Goal: Information Seeking & Learning: Learn about a topic

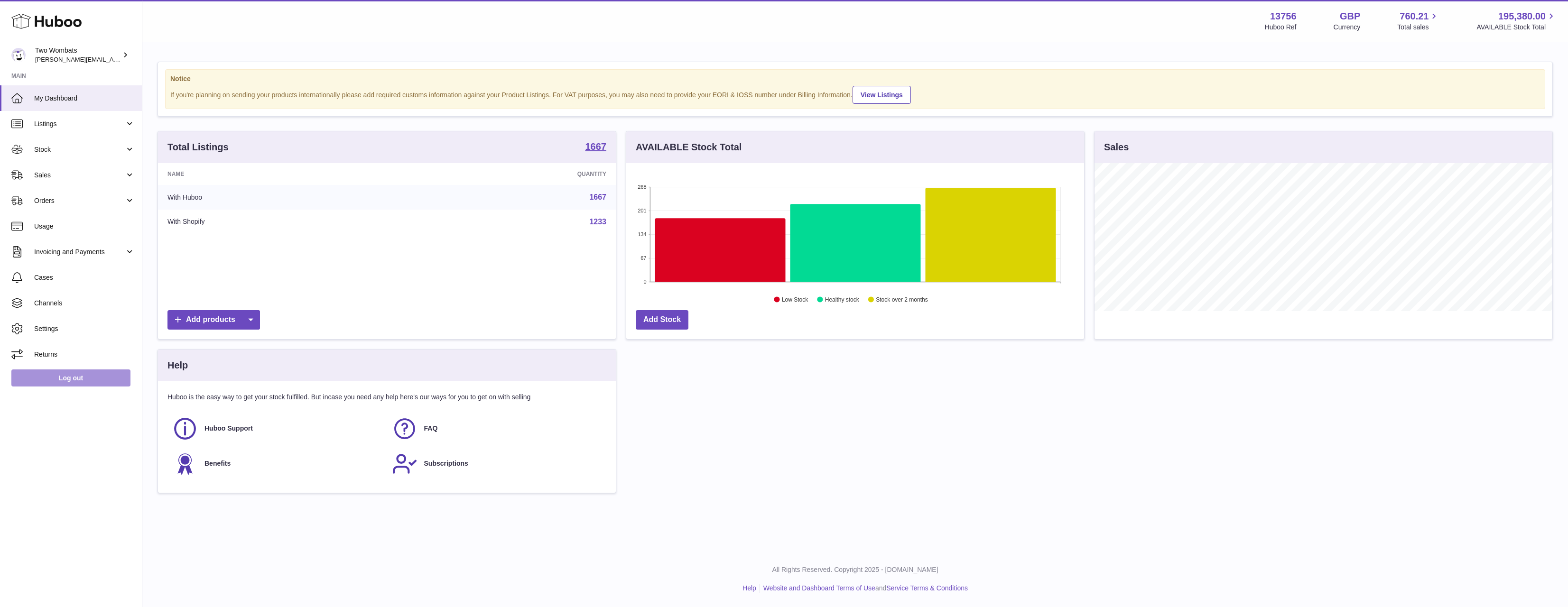
scroll to position [148, 458]
click at [61, 147] on span "Stock" at bounding box center [79, 150] width 91 height 9
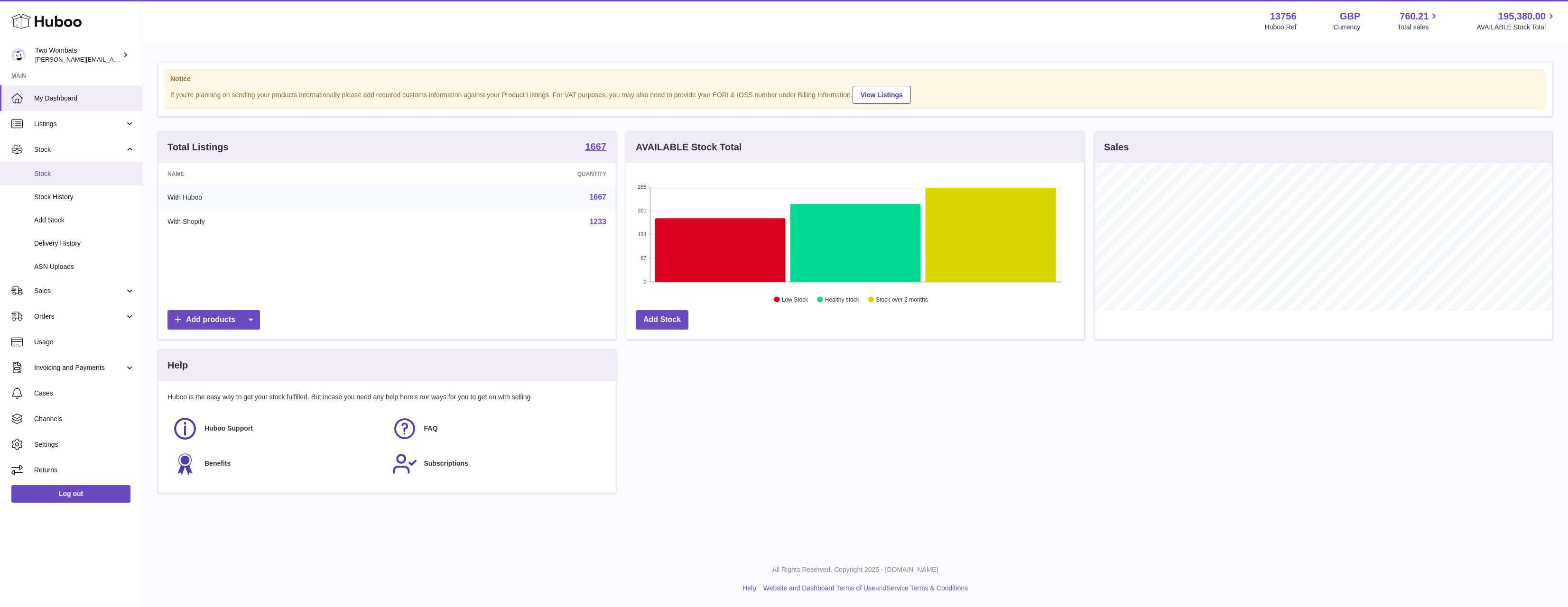
click at [61, 170] on span "Stock" at bounding box center [84, 173] width 100 height 9
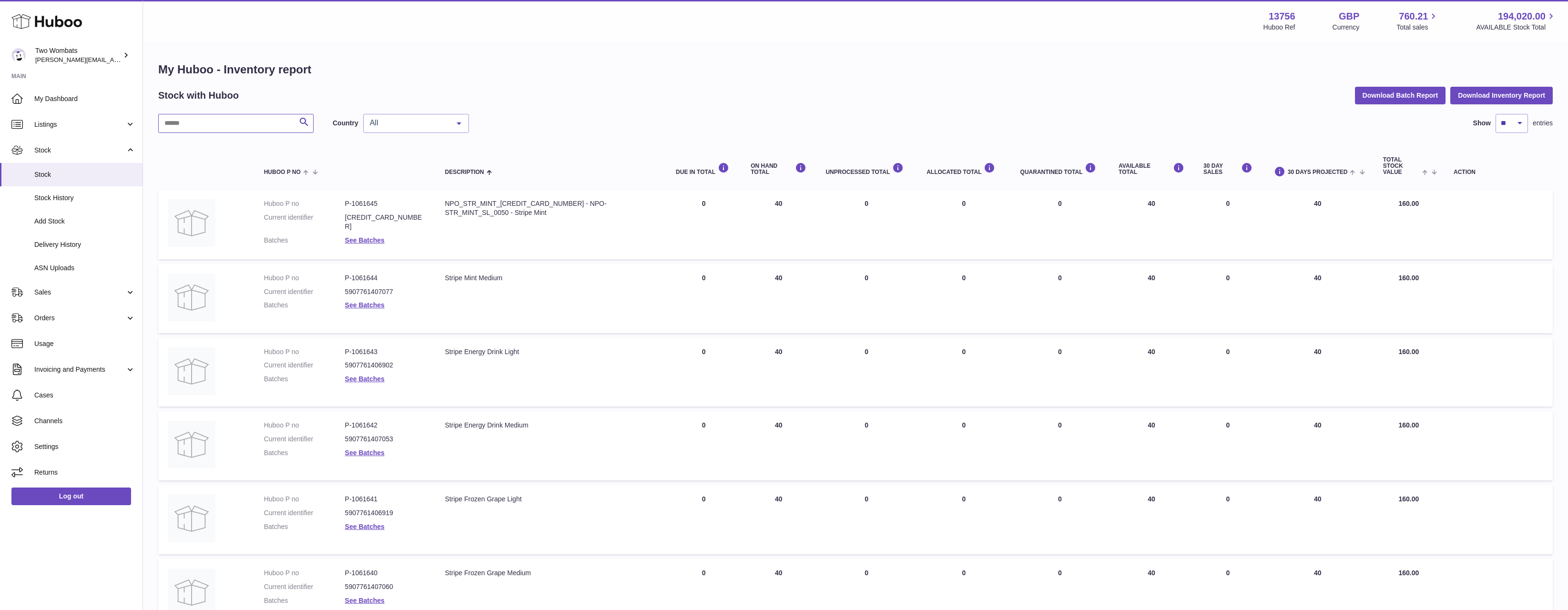
click at [226, 133] on input "text" at bounding box center [236, 123] width 155 height 19
type input "***"
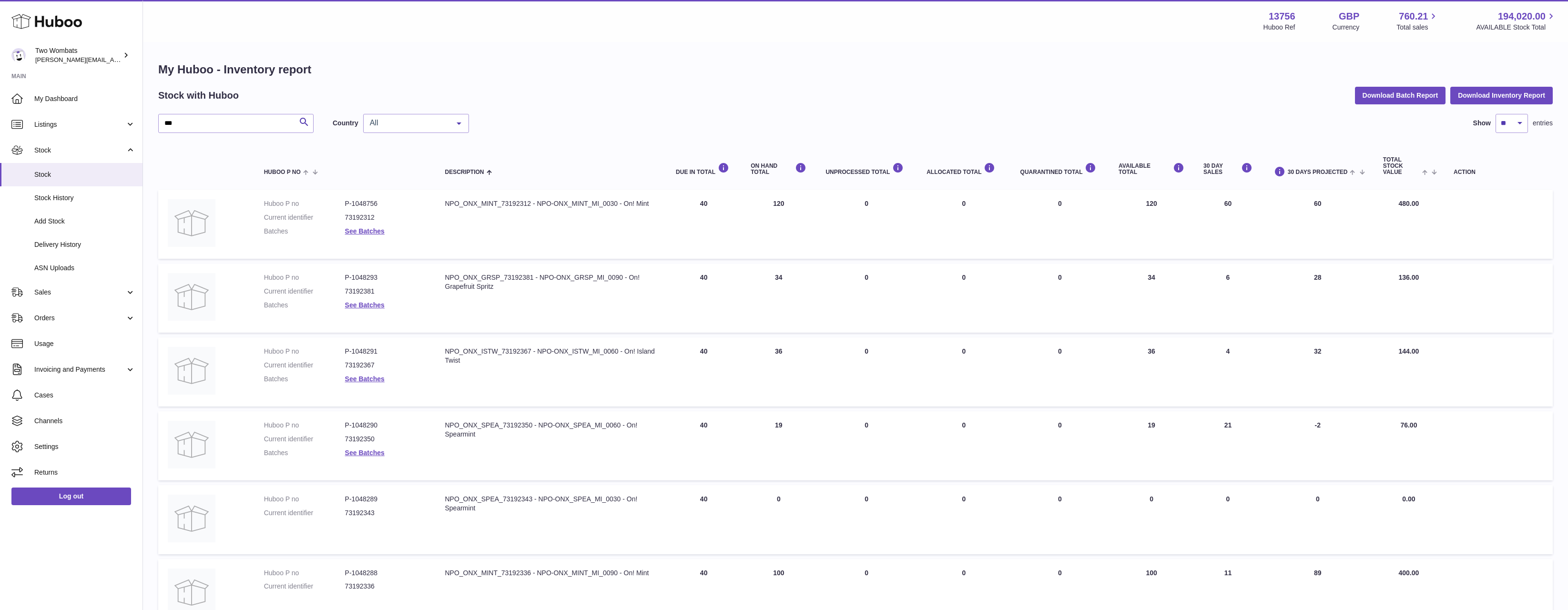
click at [775, 169] on div "ON HAND Total" at bounding box center [778, 169] width 56 height 13
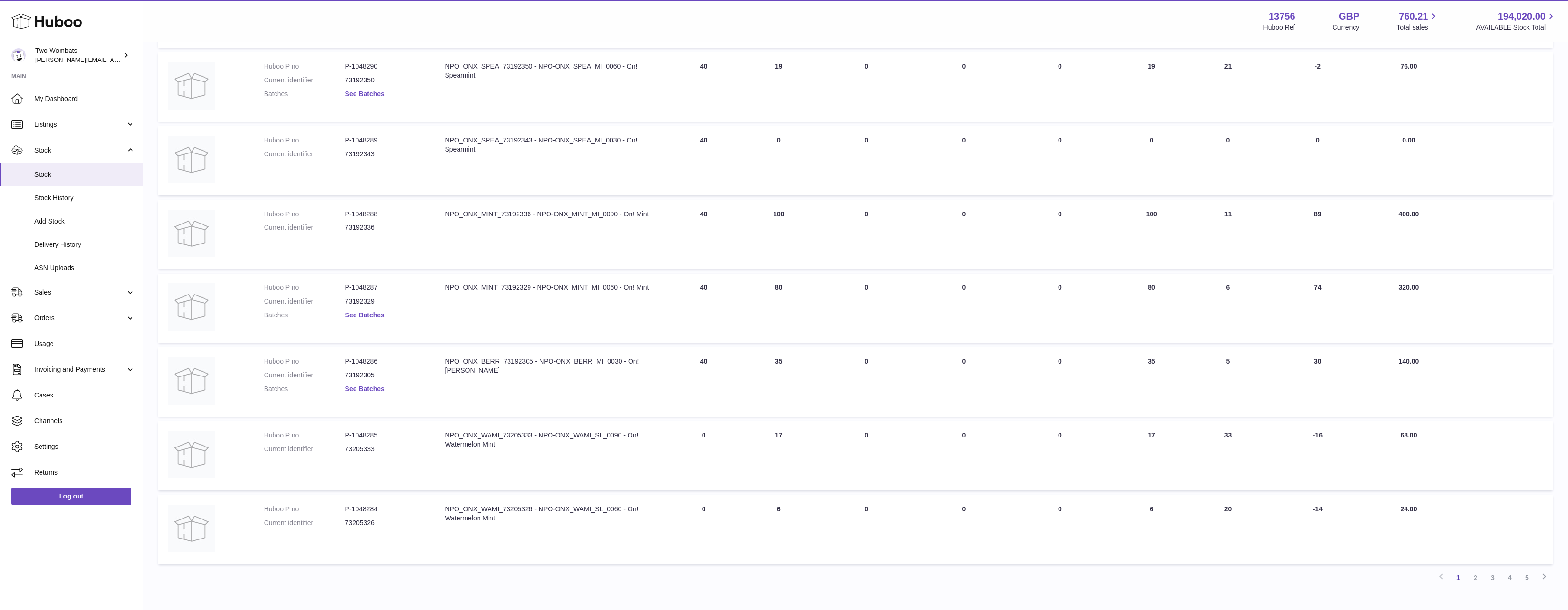
scroll to position [381, 0]
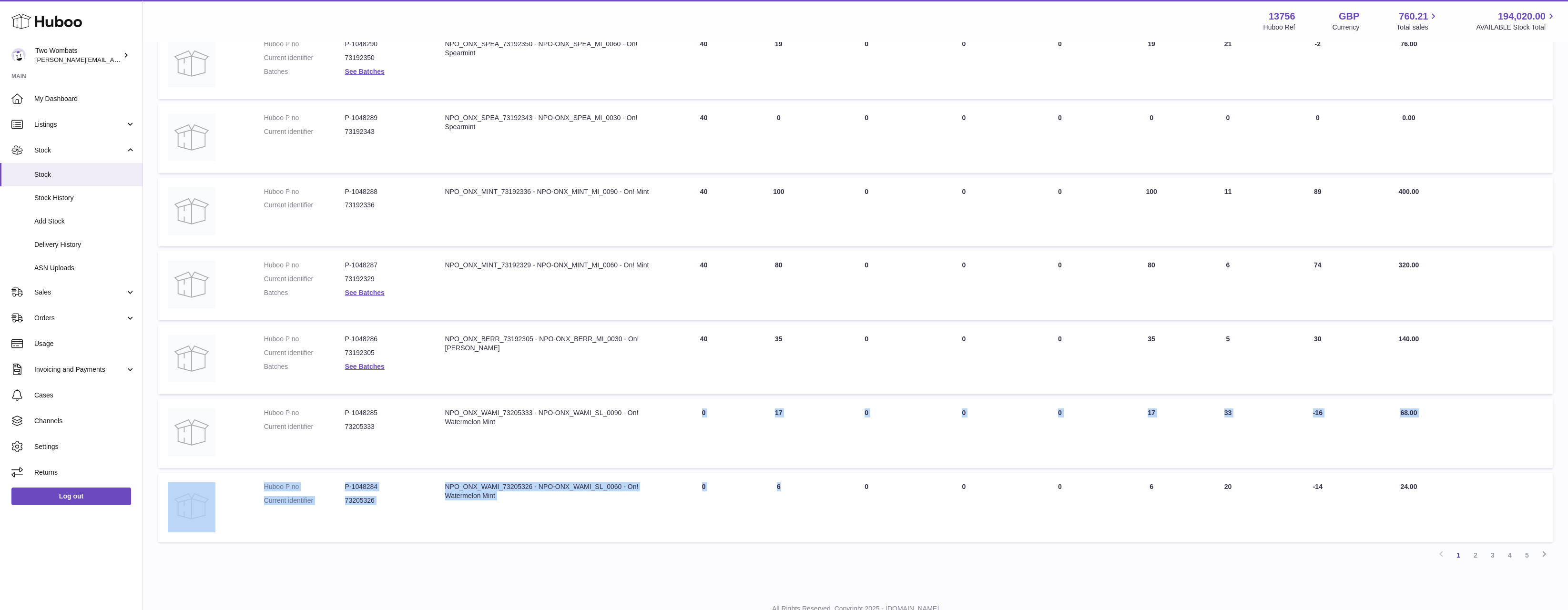
drag, startPoint x: 826, startPoint y: 526, endPoint x: 614, endPoint y: 446, distance: 226.6
click at [613, 448] on tbody "Huboo P no P-1048756 Current identifier 73192312 Batches See Batches Descriptio…" at bounding box center [856, 175] width 1395 height 733
click at [618, 442] on td "Description NPO_ONX_WAMI_73205333 - NPO-ONX_WAMI_SL_0090 - On! Watermelon Mint" at bounding box center [551, 433] width 231 height 69
click at [1468, 559] on link "2" at bounding box center [1476, 555] width 17 height 17
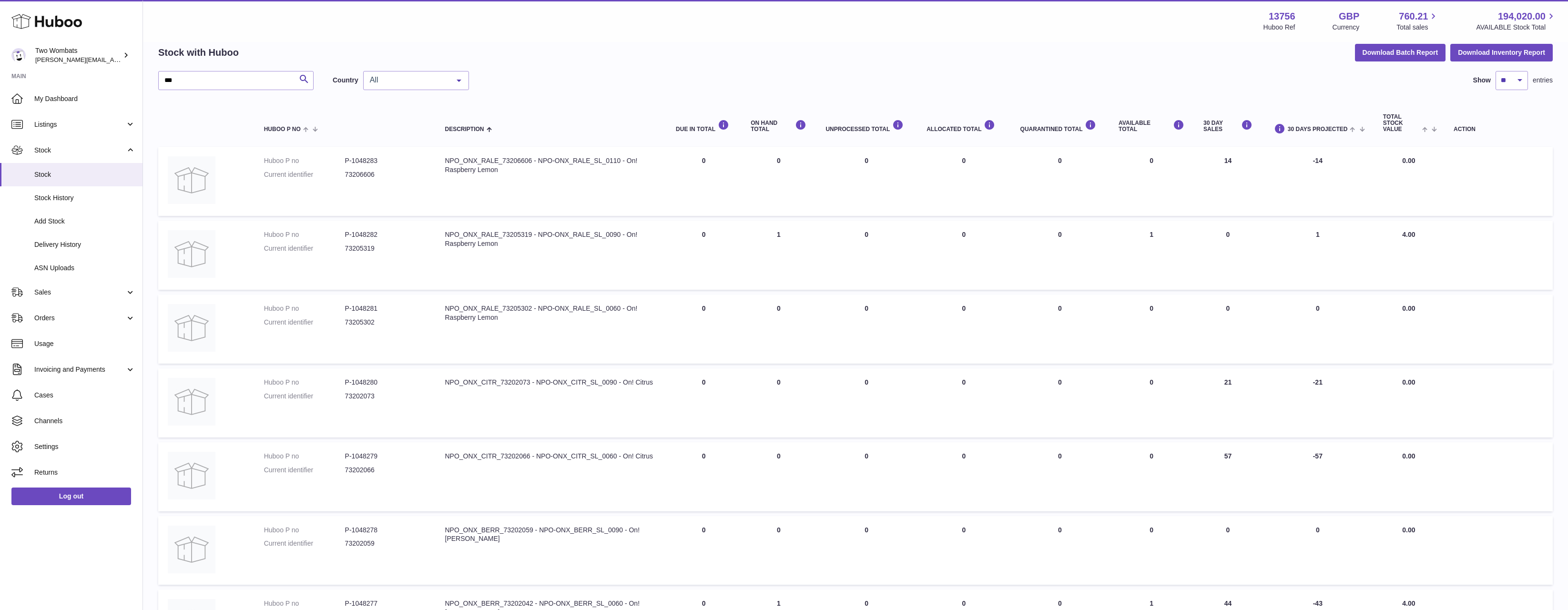
scroll to position [417, 0]
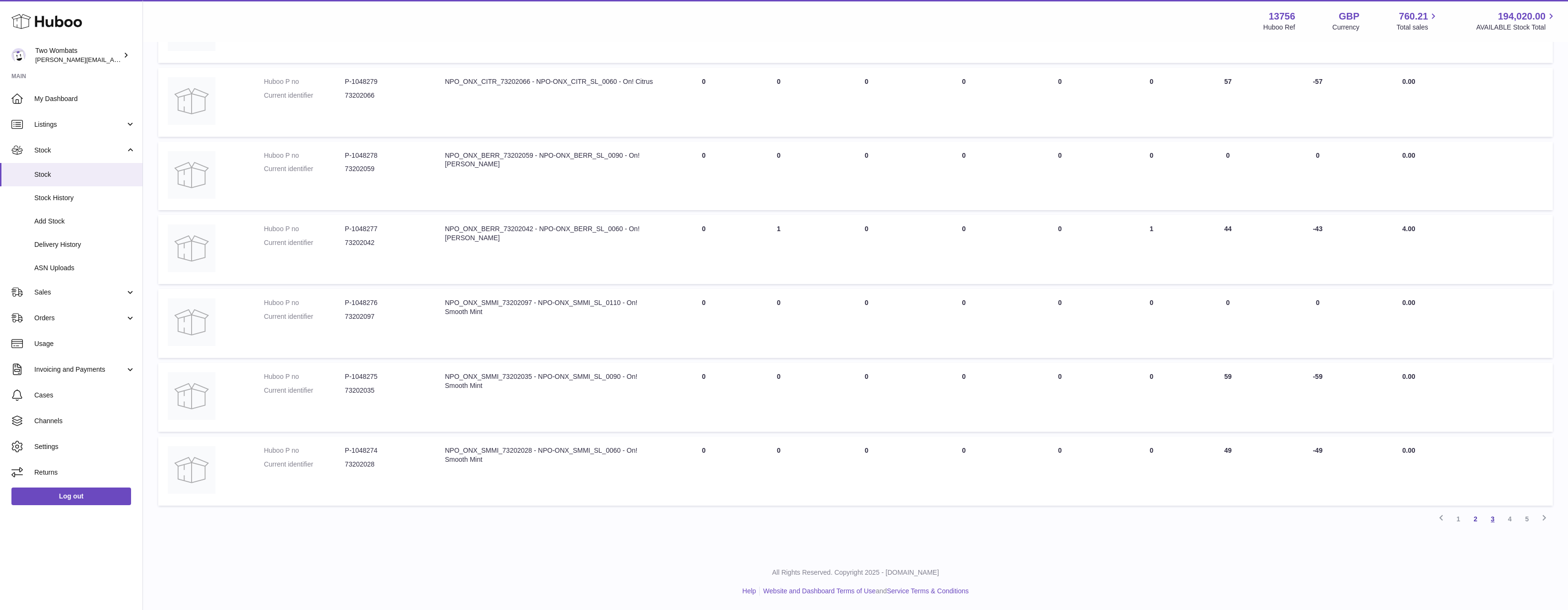
click at [1498, 527] on link "3" at bounding box center [1493, 519] width 17 height 17
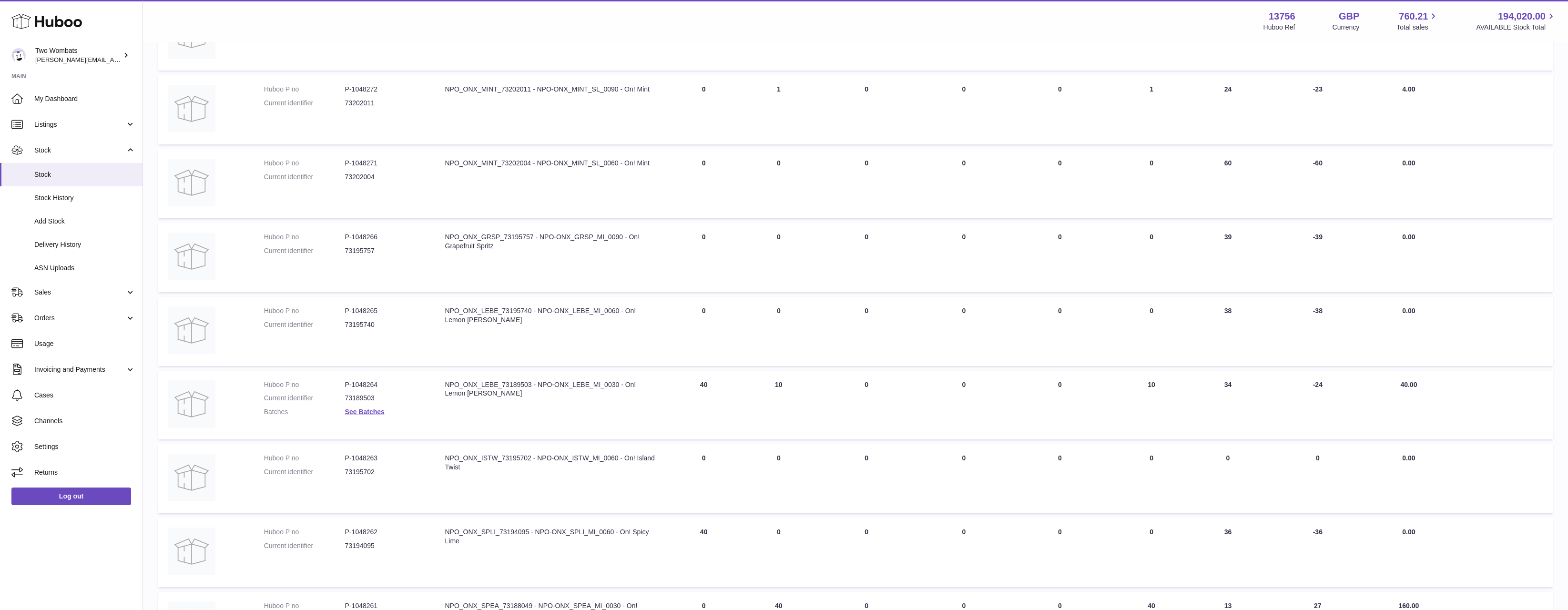
scroll to position [43, 0]
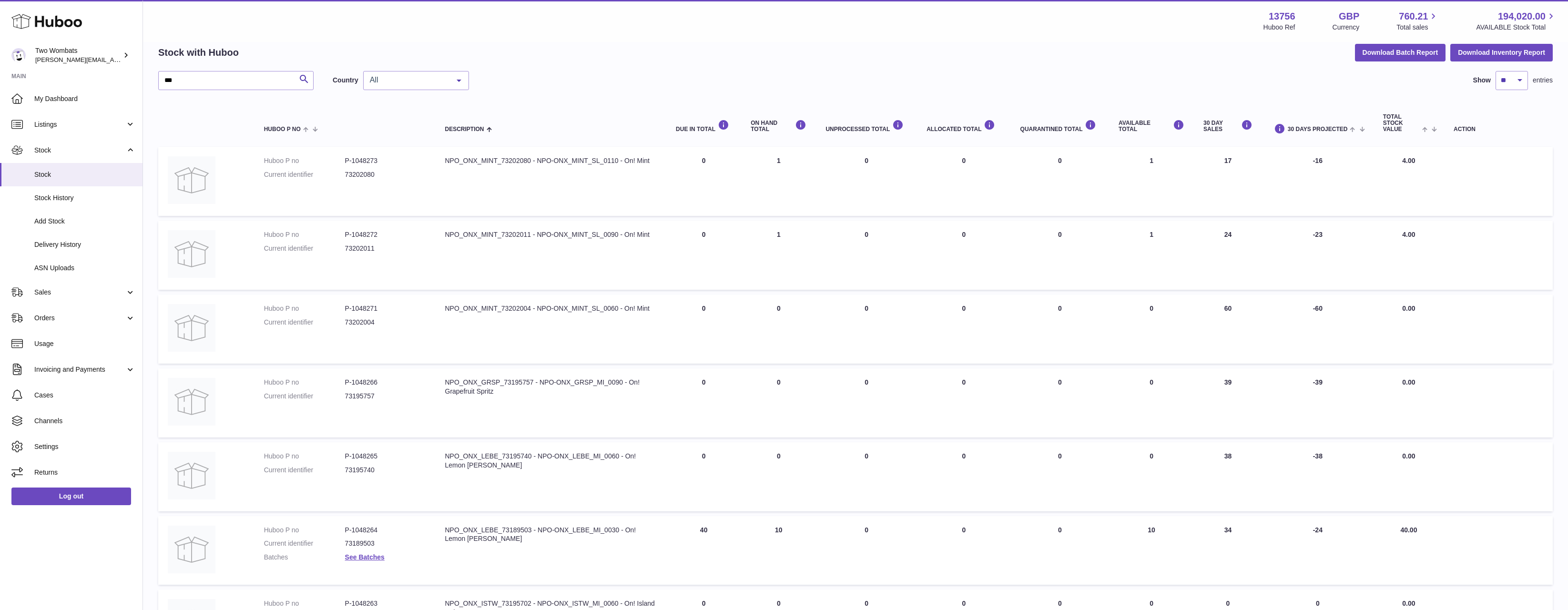
drag, startPoint x: 787, startPoint y: 235, endPoint x: 411, endPoint y: 161, distance: 383.2
click at [385, 162] on tbody "Huboo P no P-1048273 Current identifier 73202080 Description NPO_ONX_MINT_73202…" at bounding box center [856, 513] width 1395 height 733
click at [437, 163] on td "Description NPO_ONX_MINT_73202080 - NPO-ONX_MINT_SL_0110 - On! Mint" at bounding box center [551, 181] width 231 height 69
click at [437, 161] on td "Description NPO_ONX_MINT_73202080 - NPO-ONX_MINT_SL_0110 - On! Mint" at bounding box center [551, 181] width 231 height 69
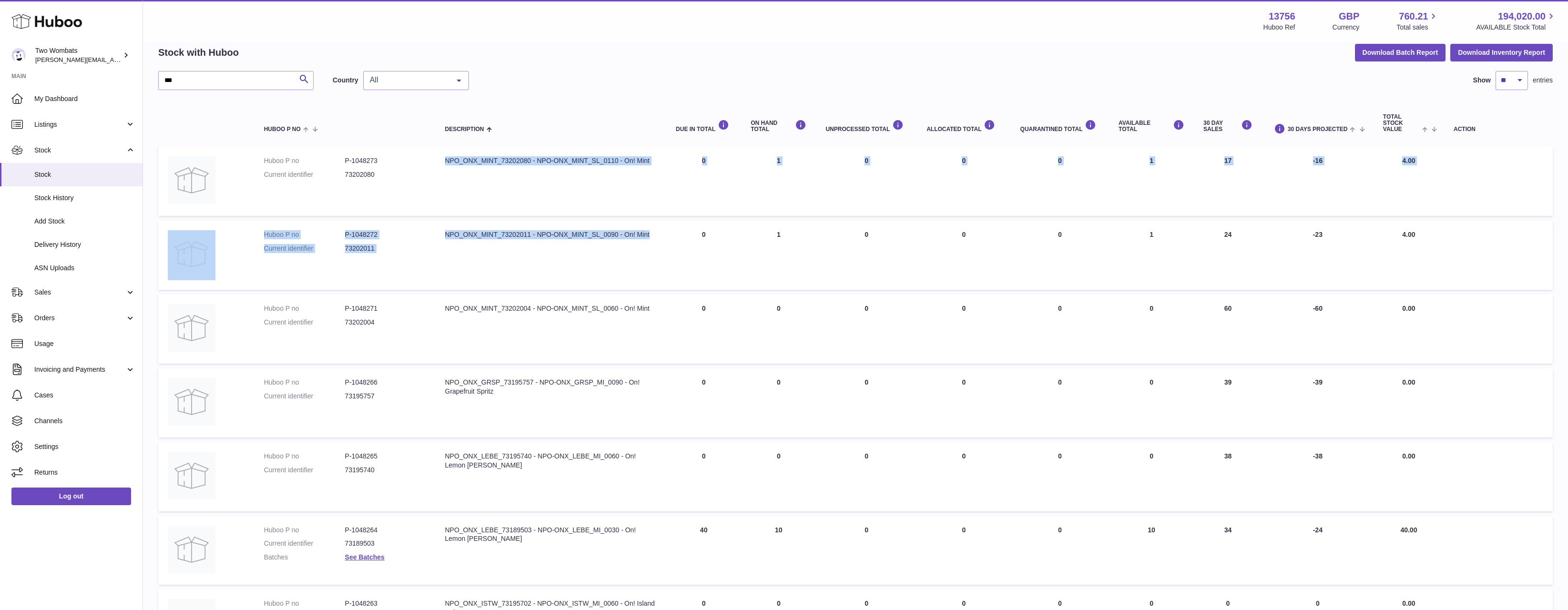
drag, startPoint x: 461, startPoint y: 157, endPoint x: 669, endPoint y: 243, distance: 225.1
click at [669, 243] on tbody "Huboo P no P-1048273 Current identifier 73202080 Description NPO_ONX_MINT_73202…" at bounding box center [856, 513] width 1395 height 733
click at [669, 243] on td "DUE IN Total 0" at bounding box center [704, 255] width 75 height 69
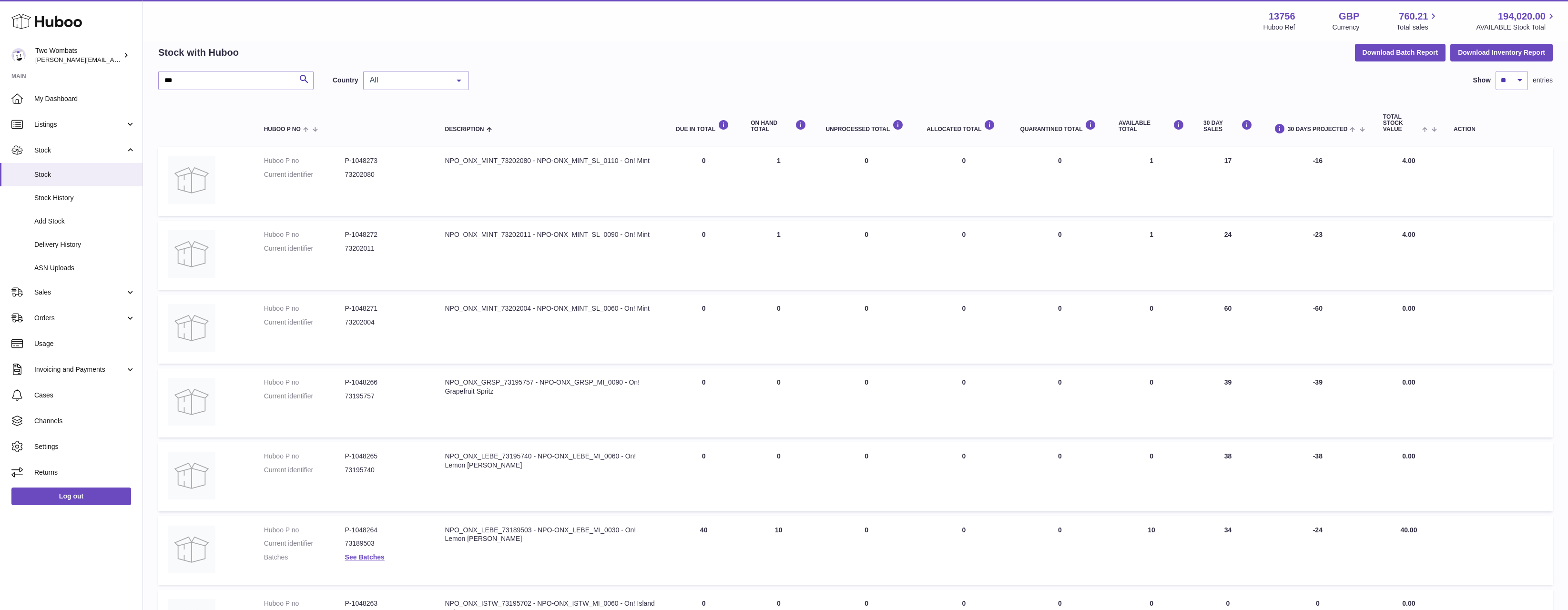
drag, startPoint x: 732, startPoint y: 245, endPoint x: 448, endPoint y: 167, distance: 294.5
click at [448, 167] on tbody "Huboo P no P-1048273 Current identifier 73202080 Description NPO_ONX_MINT_73202…" at bounding box center [856, 513] width 1395 height 733
click at [448, 167] on td "Description NPO_ONX_MINT_73202080 - NPO-ONX_MINT_SL_0110 - On! Mint" at bounding box center [551, 181] width 231 height 69
drag, startPoint x: 461, startPoint y: 167, endPoint x: 755, endPoint y: 252, distance: 306.0
click at [755, 252] on tbody "Huboo P no P-1048273 Current identifier 73202080 Description NPO_ONX_MINT_73202…" at bounding box center [856, 513] width 1395 height 733
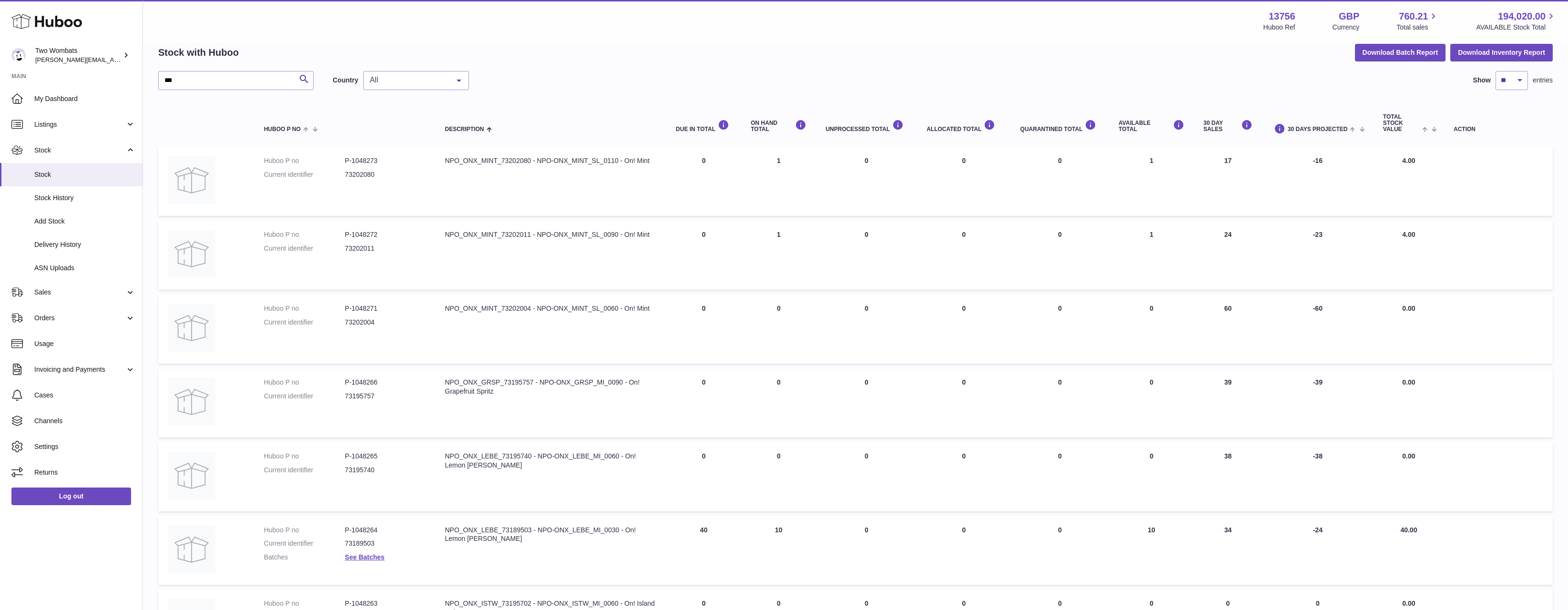
click at [755, 252] on td "ON HAND Total 1" at bounding box center [778, 255] width 75 height 69
drag, startPoint x: 755, startPoint y: 252, endPoint x: 755, endPoint y: 242, distance: 10.0
click at [753, 243] on td "ON HAND Total 1" at bounding box center [778, 255] width 75 height 69
drag, startPoint x: 829, startPoint y: 252, endPoint x: 824, endPoint y: 249, distance: 5.8
click at [827, 249] on td "UNPROCESSED Total 0" at bounding box center [866, 255] width 101 height 69
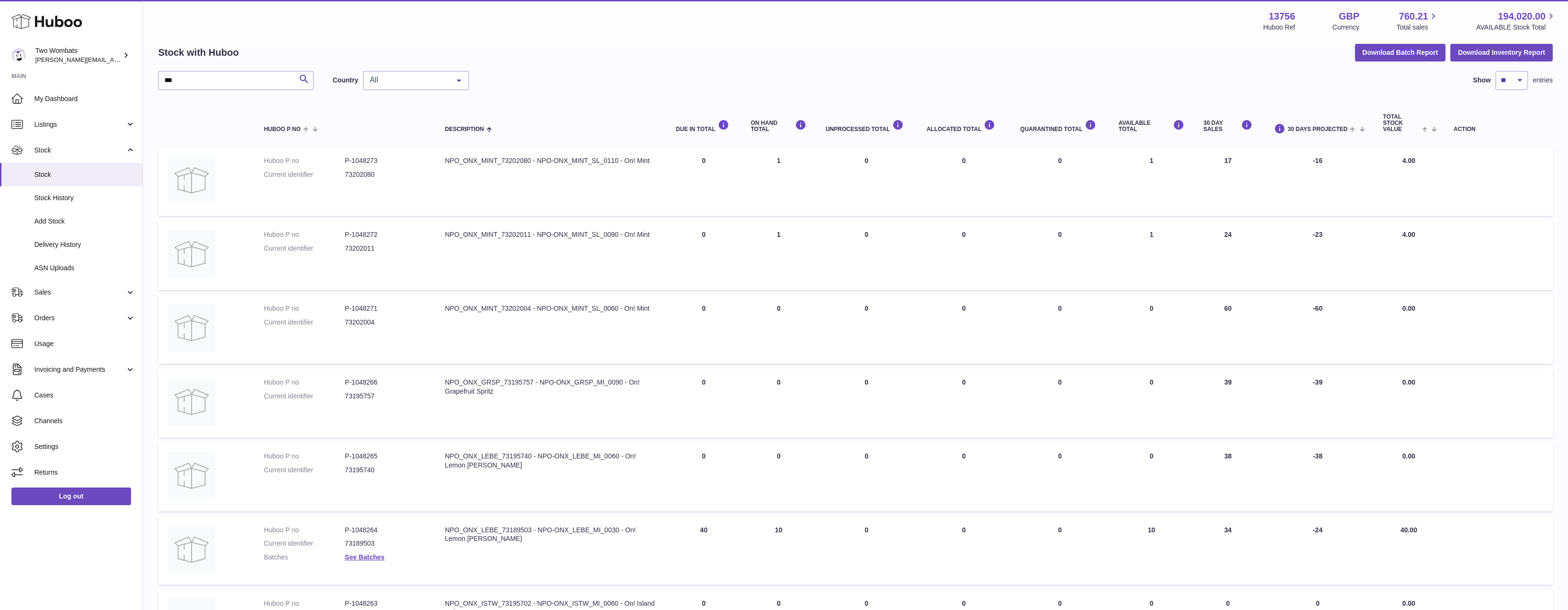
drag, startPoint x: 824, startPoint y: 249, endPoint x: 738, endPoint y: 146, distance: 134.2
click at [738, 146] on table "Huboo P no Description DUE IN TOTAL ON HAND Total UNPROCESSED Total ALLOCATED T…" at bounding box center [856, 492] width 1395 height 785
click at [813, 200] on td "ON HAND Total 1" at bounding box center [778, 181] width 75 height 69
drag, startPoint x: 791, startPoint y: 237, endPoint x: 734, endPoint y: 166, distance: 91.0
click at [736, 169] on tbody "Huboo P no P-1048273 Current identifier 73202080 Description NPO_ONX_MINT_73202…" at bounding box center [856, 513] width 1395 height 733
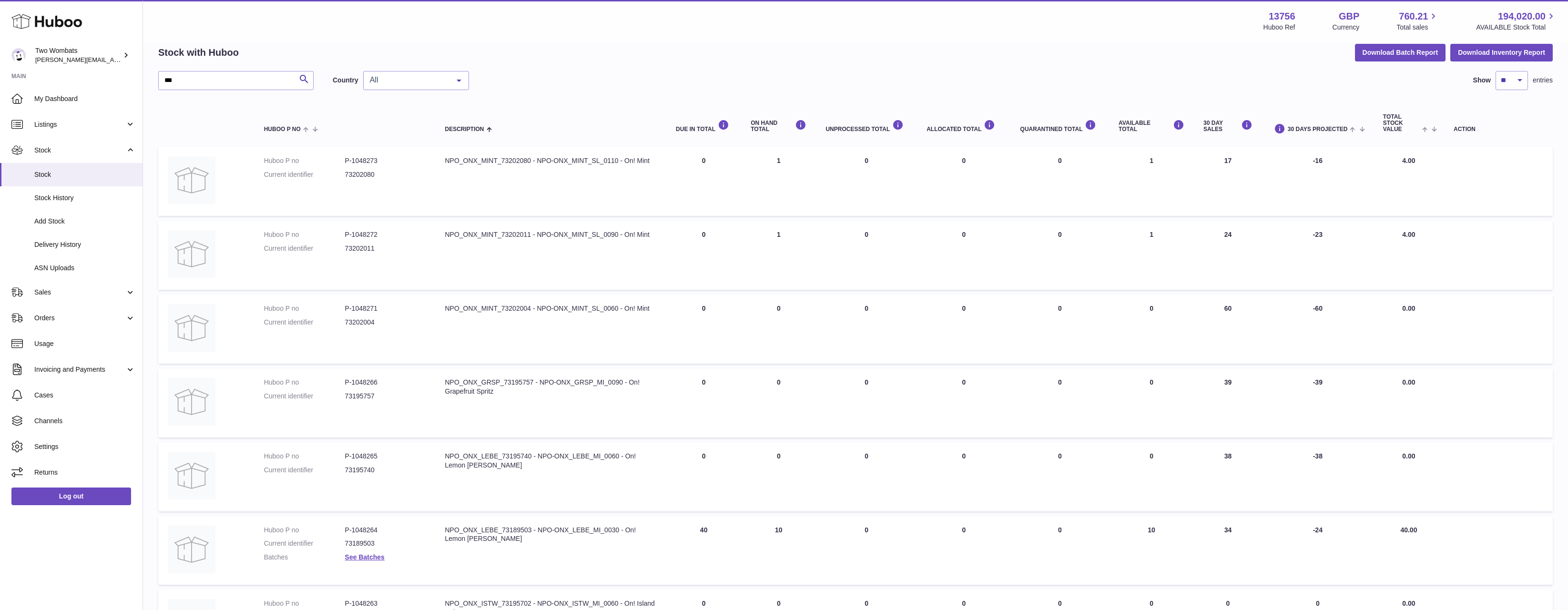
click at [716, 148] on td "DUE IN Total 0" at bounding box center [704, 181] width 75 height 69
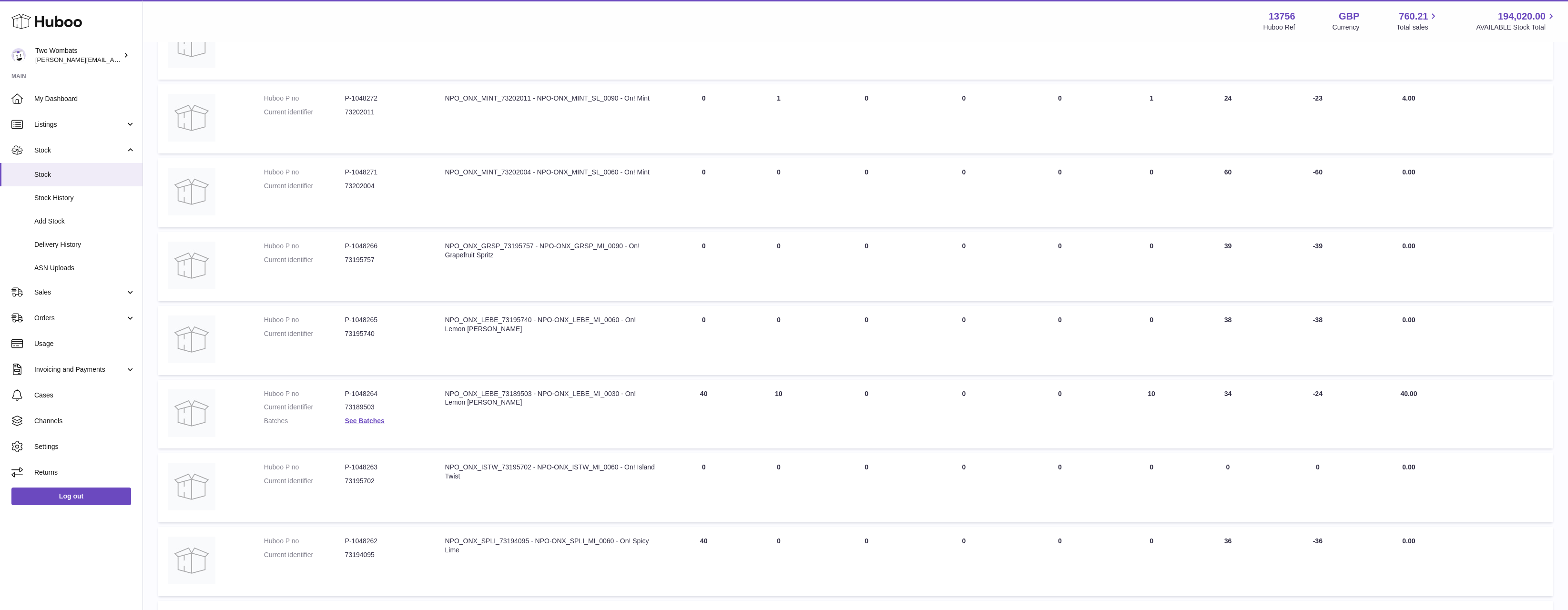
scroll to position [417, 0]
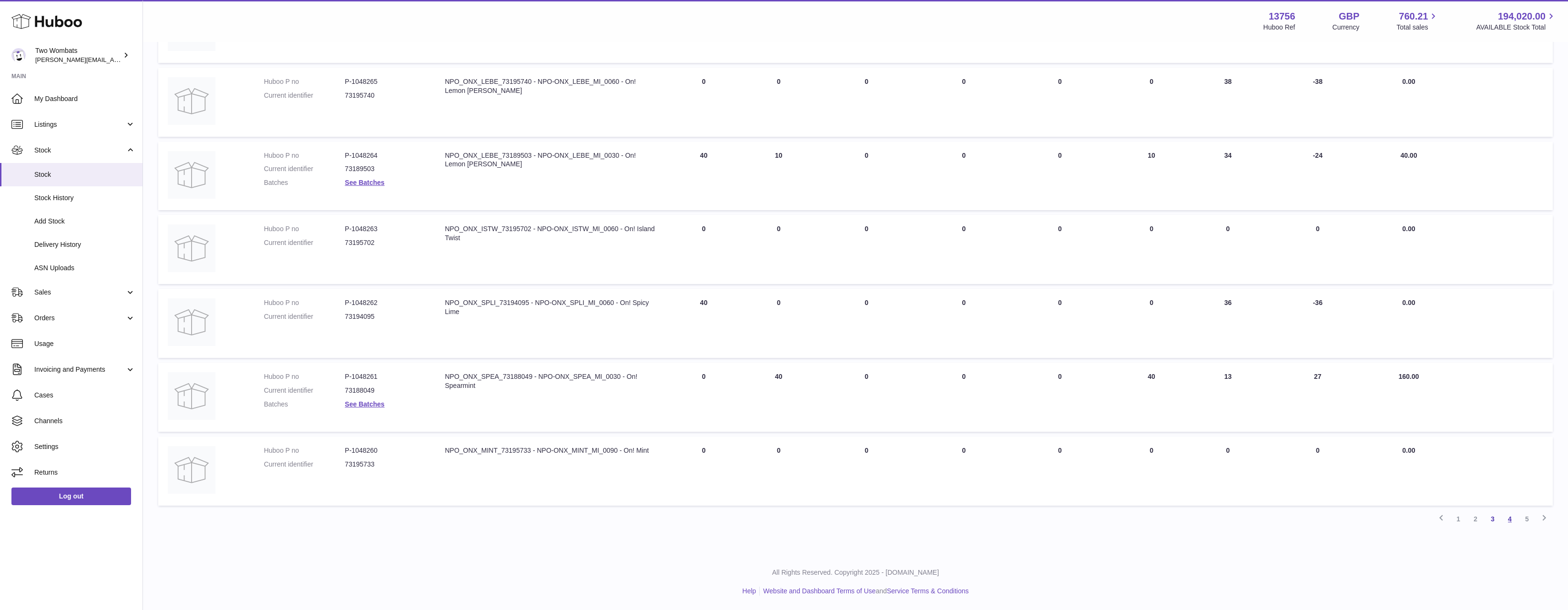
click at [1511, 519] on link "4" at bounding box center [1510, 519] width 17 height 17
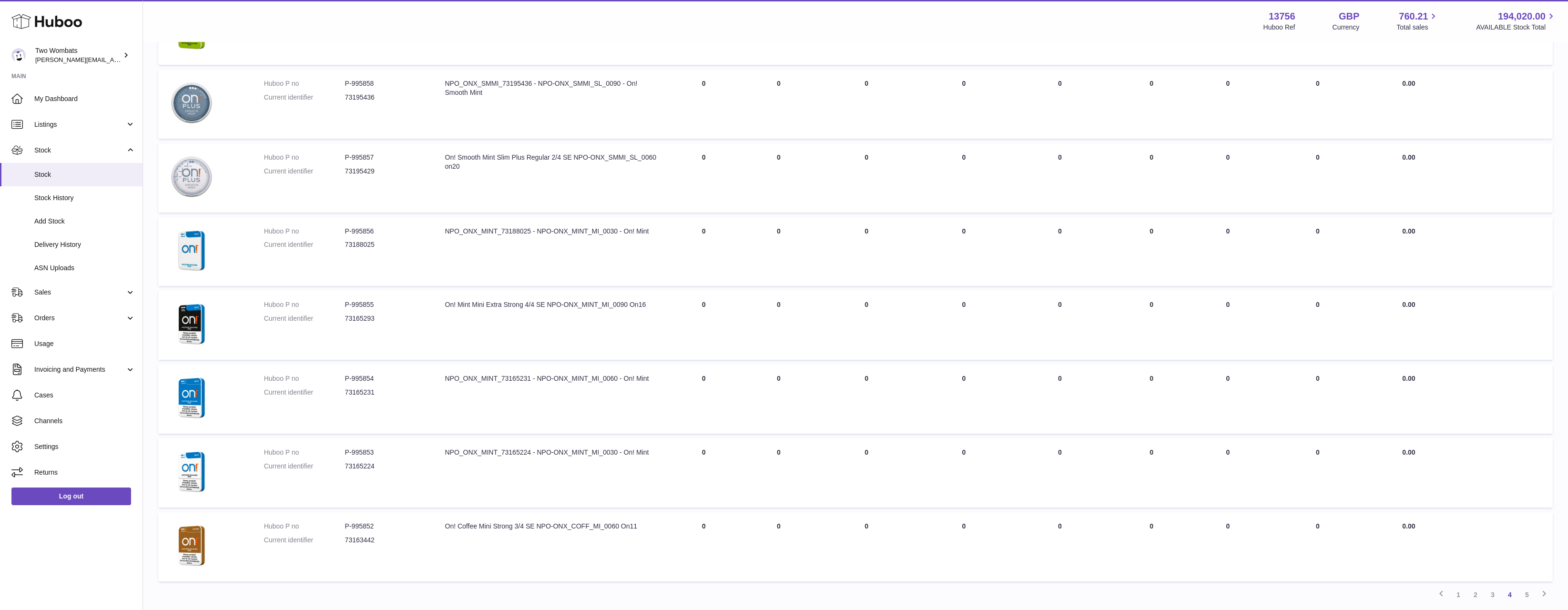
scroll to position [417, 0]
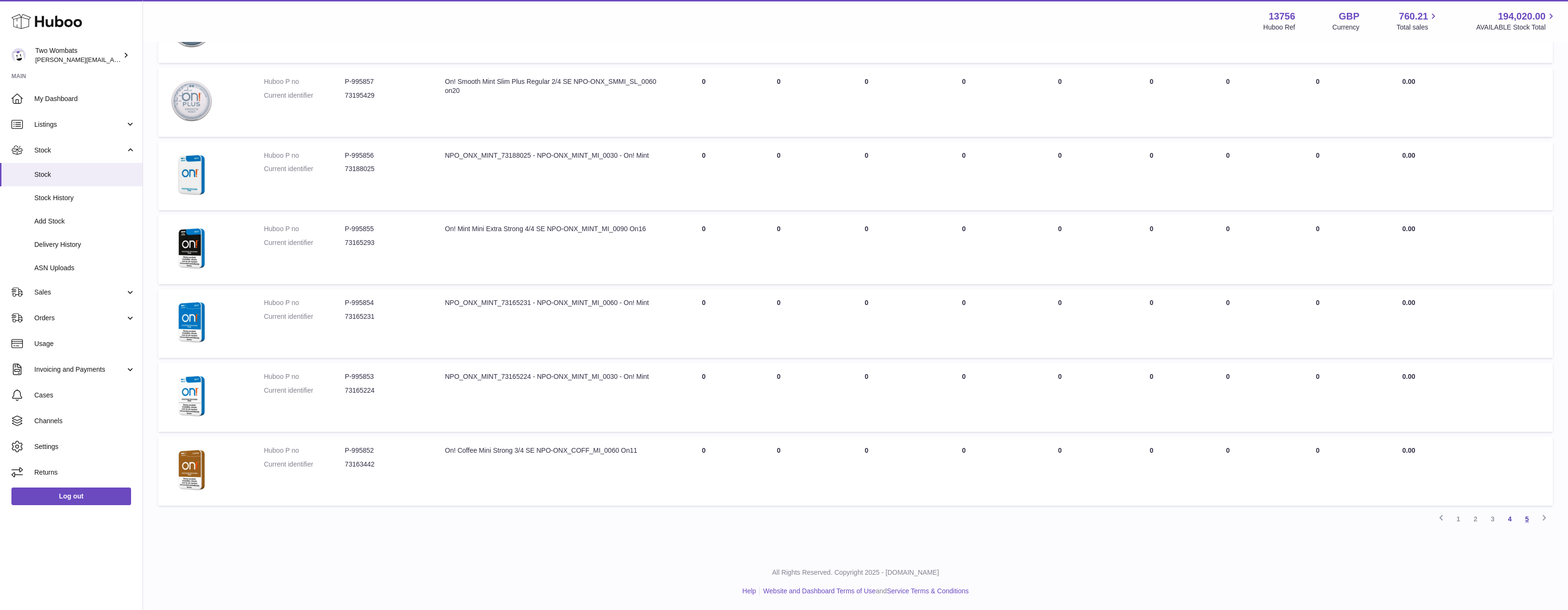
click at [1531, 515] on link "5" at bounding box center [1527, 519] width 17 height 17
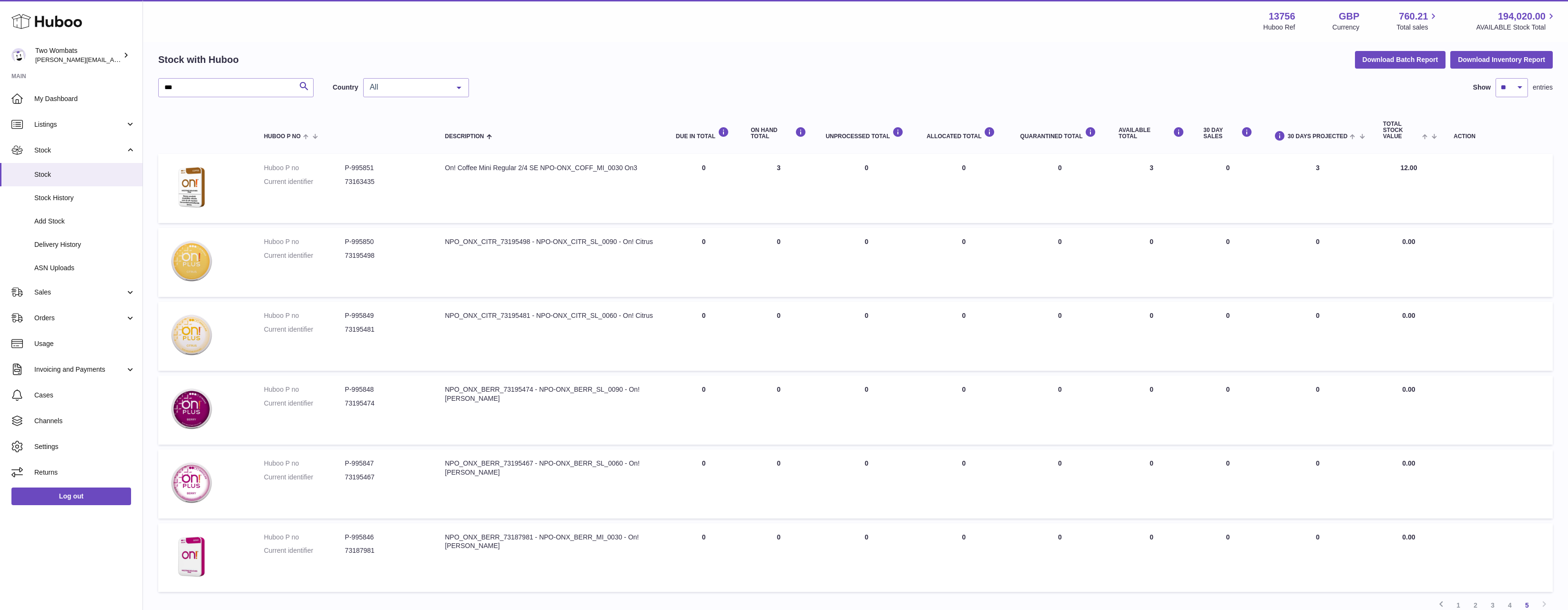
scroll to position [95, 0]
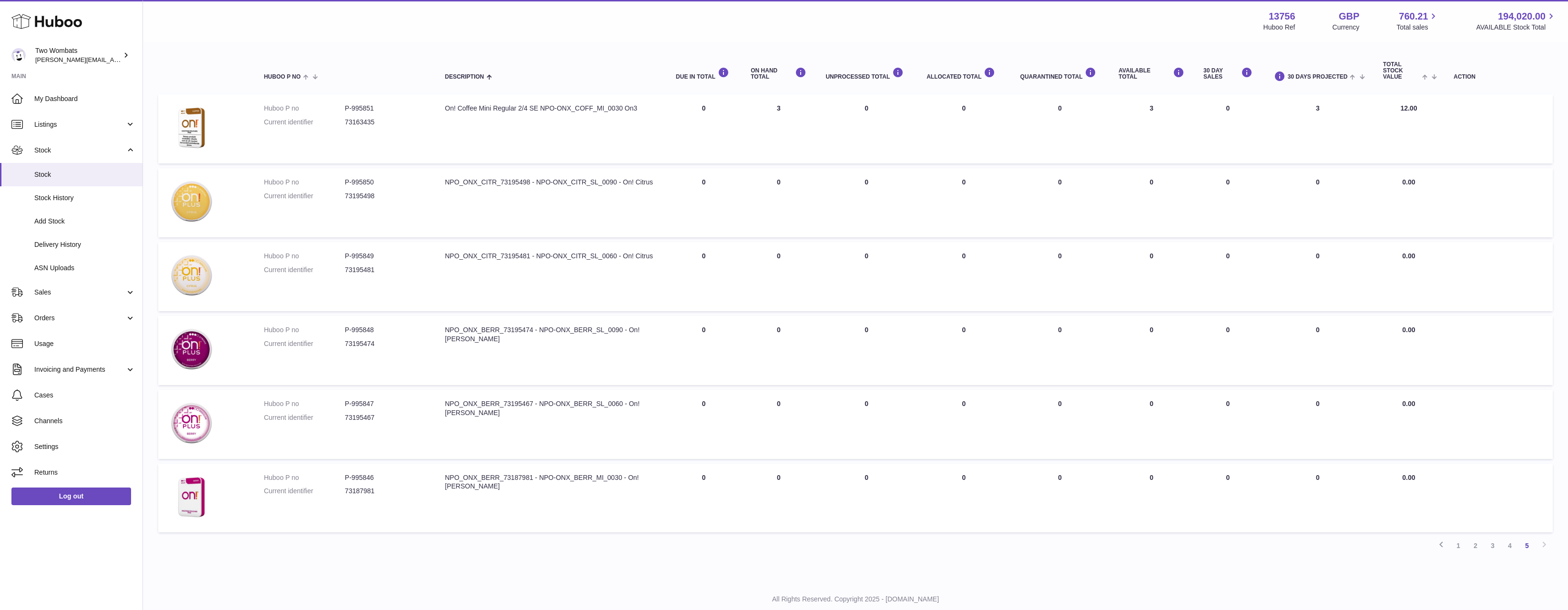
click at [1509, 549] on link "4" at bounding box center [1510, 545] width 17 height 17
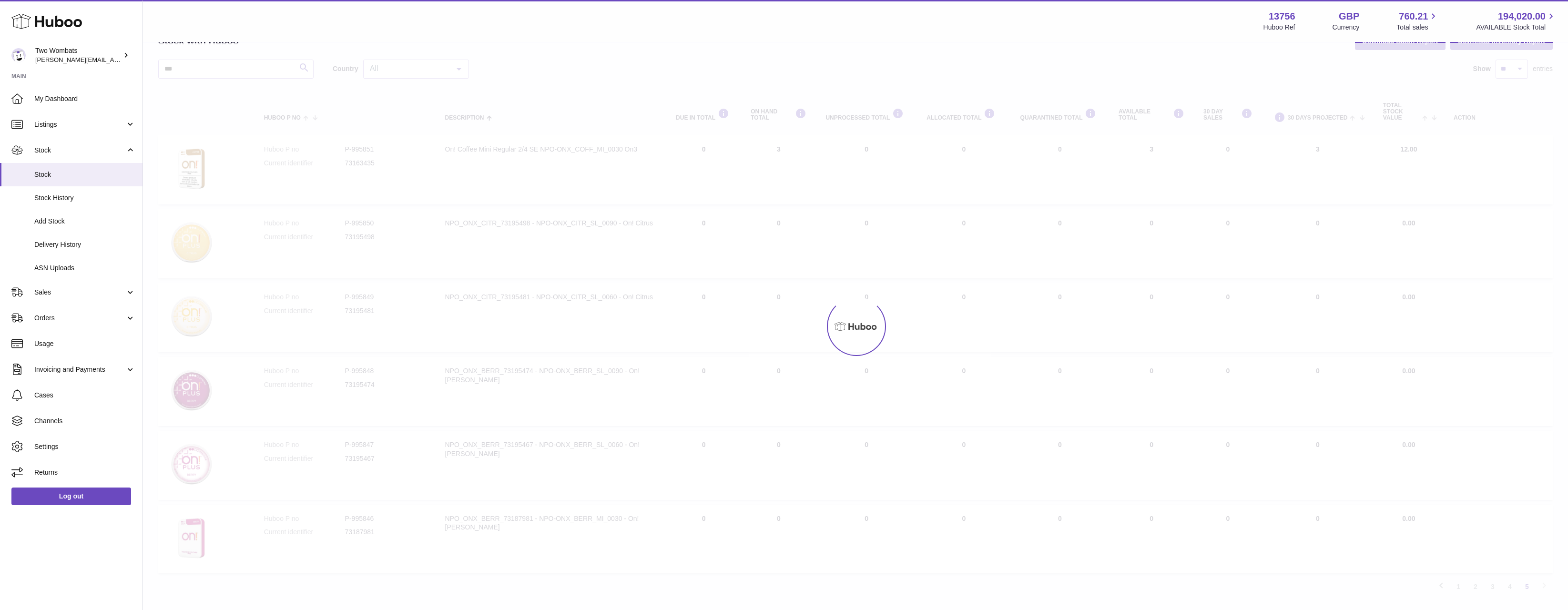
scroll to position [43, 0]
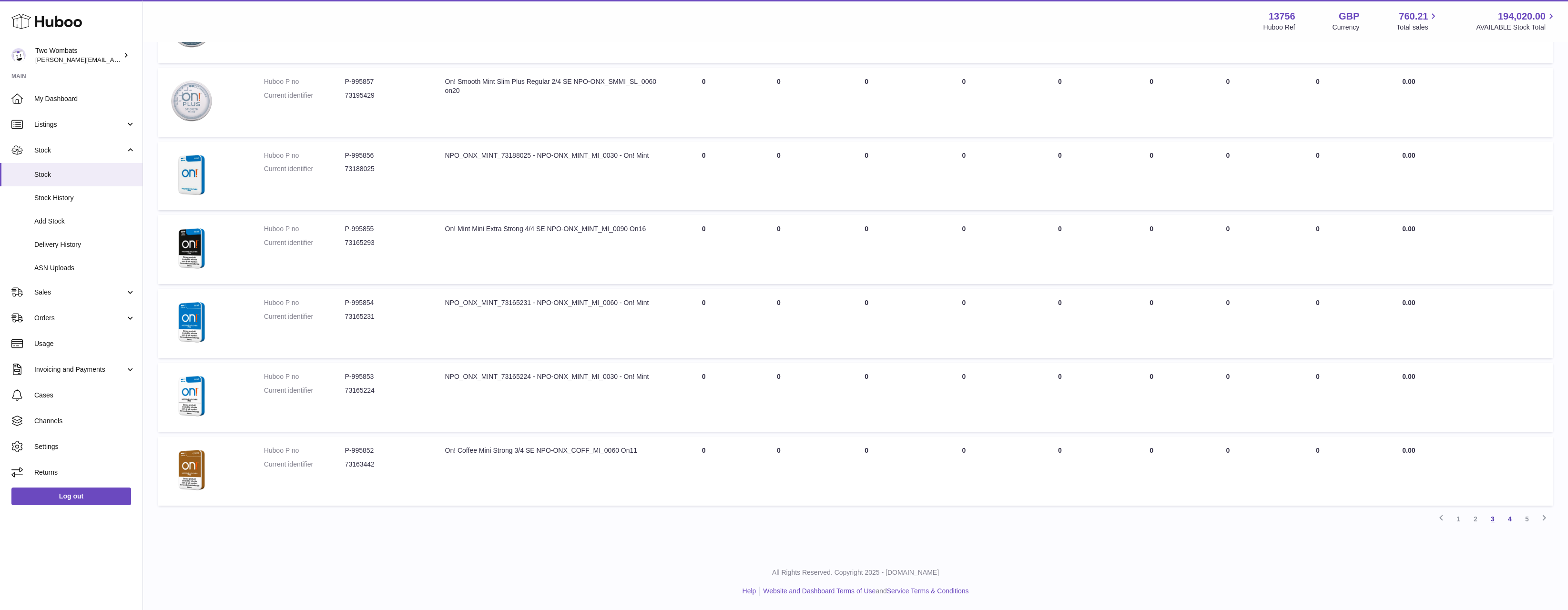
click at [1498, 519] on link "3" at bounding box center [1493, 519] width 17 height 17
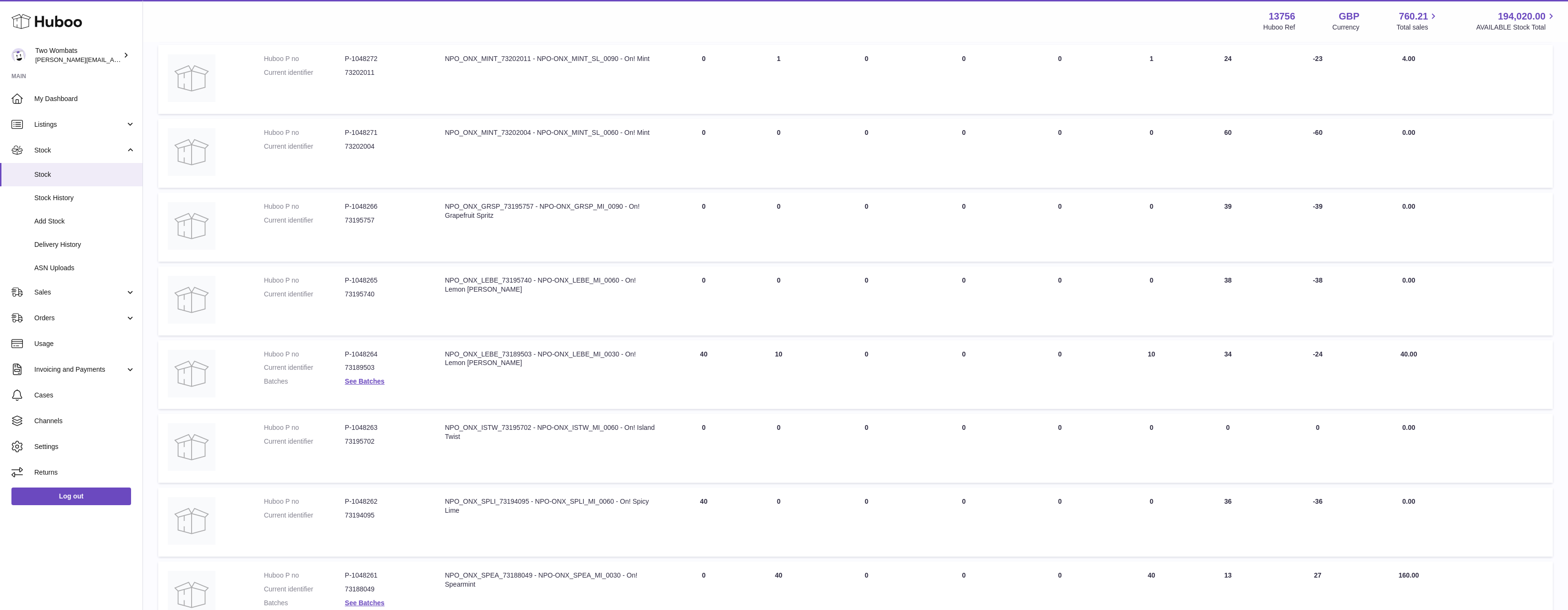
scroll to position [417, 0]
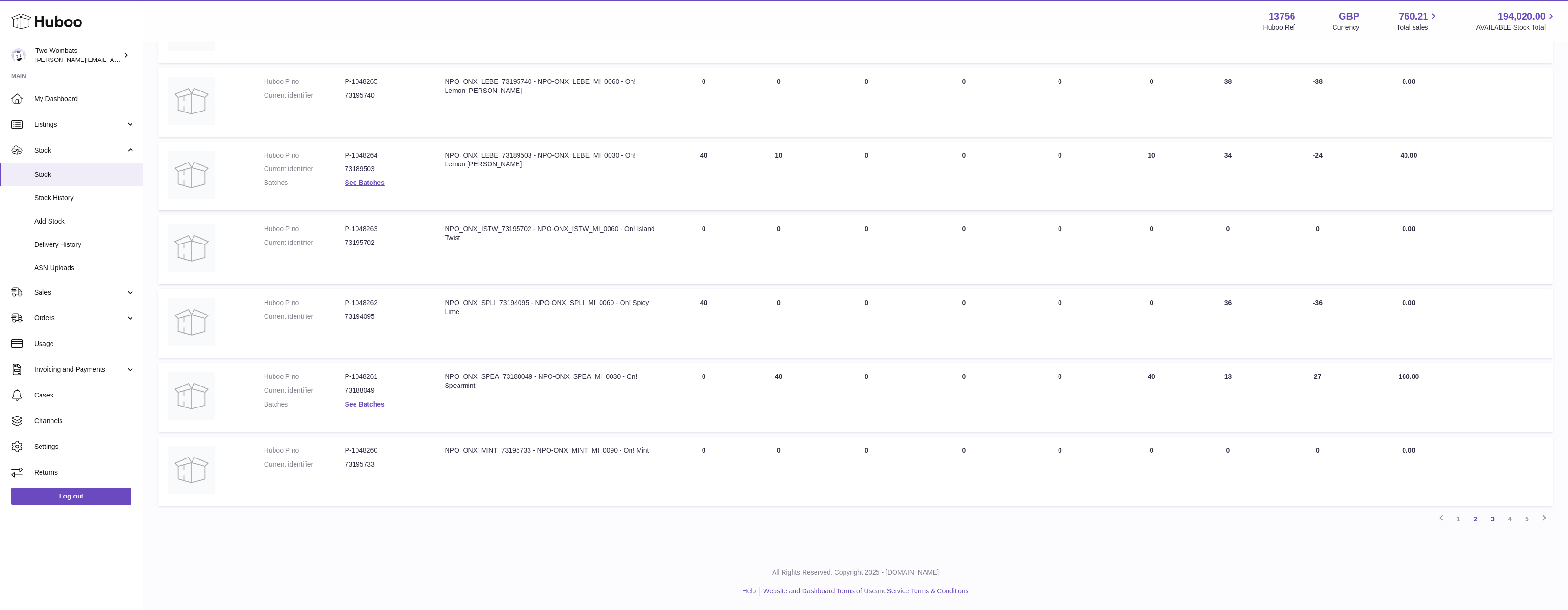
click at [1468, 513] on link "2" at bounding box center [1476, 519] width 17 height 17
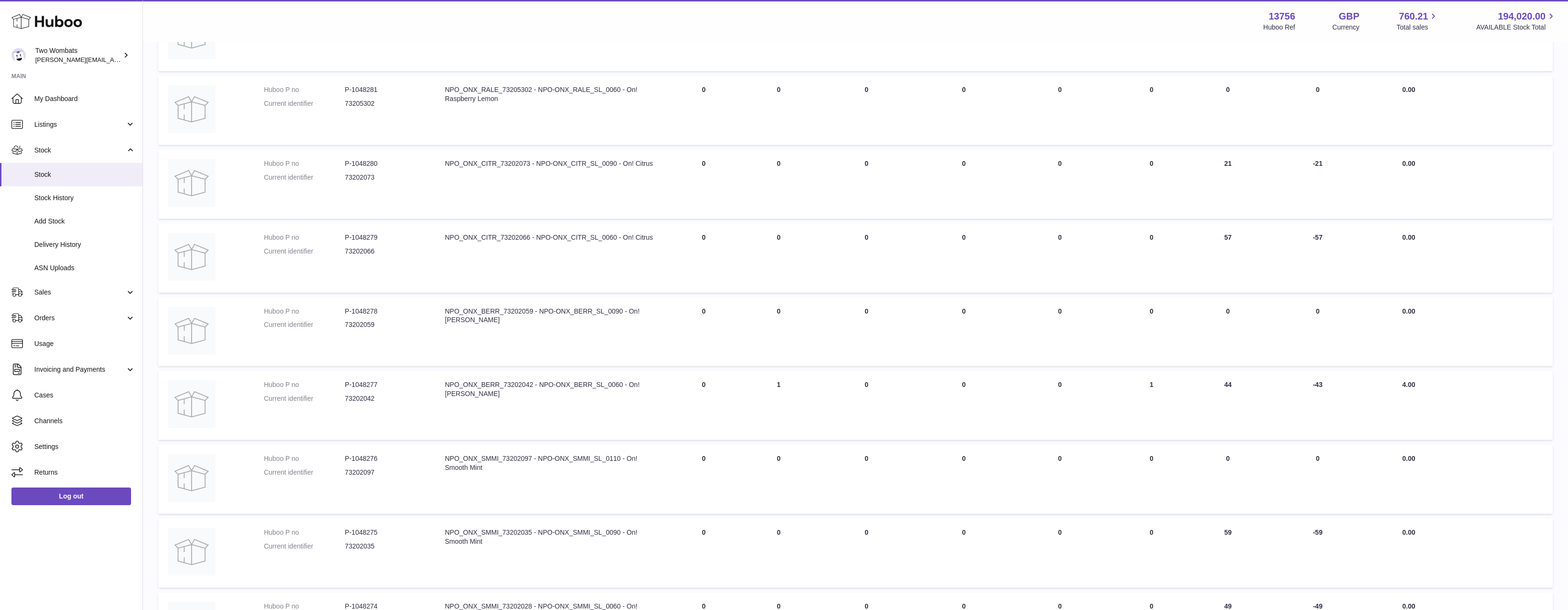
scroll to position [370, 0]
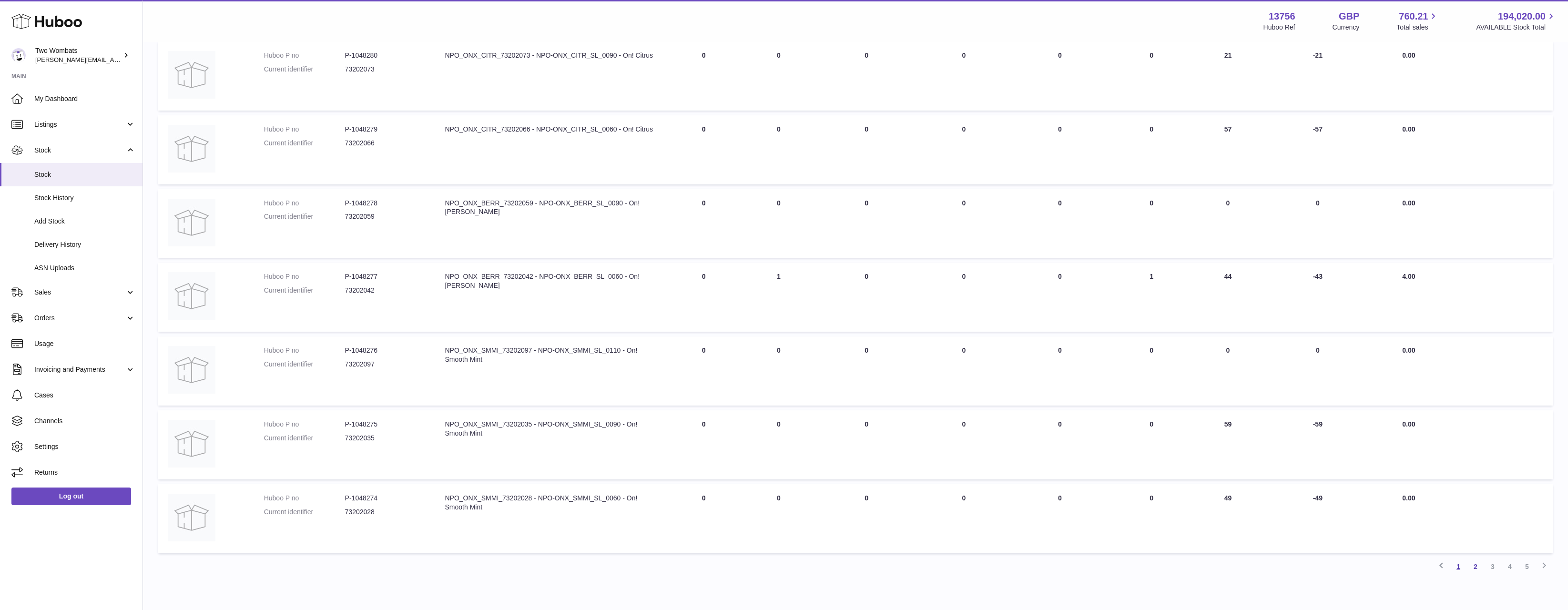
click at [1457, 570] on link "1" at bounding box center [1459, 567] width 17 height 17
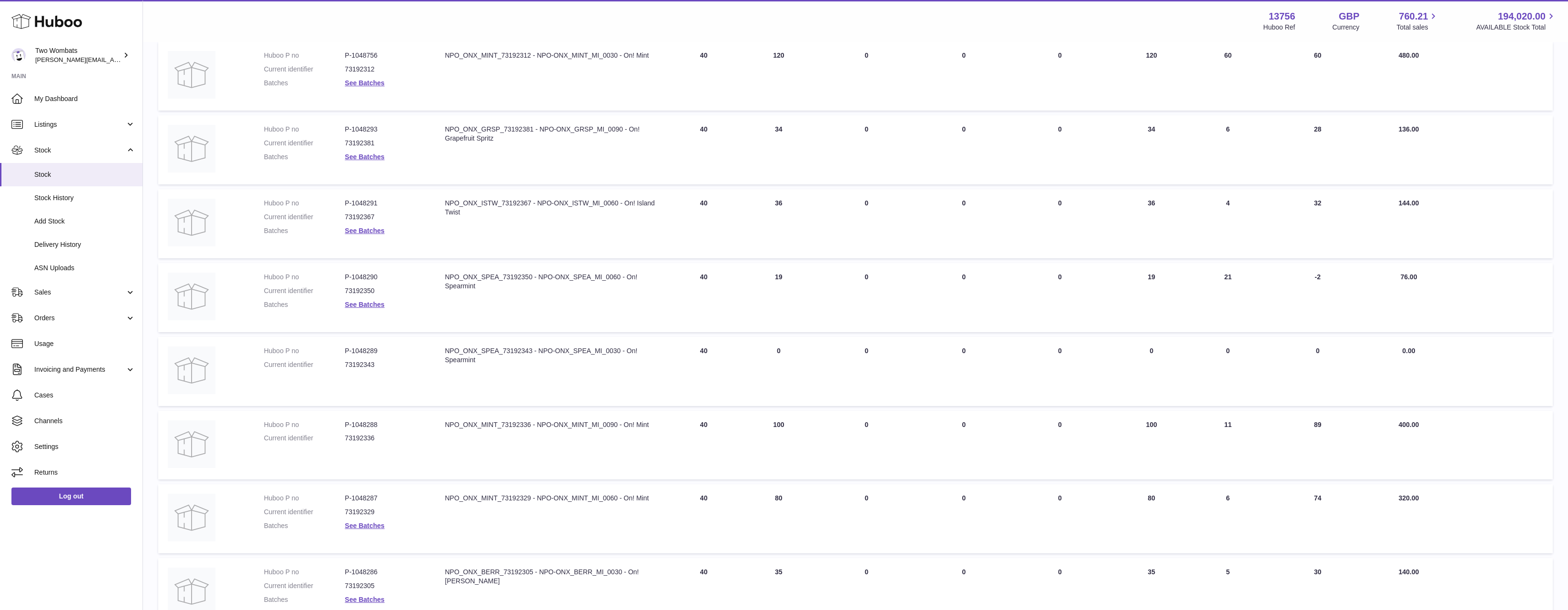
scroll to position [138, 0]
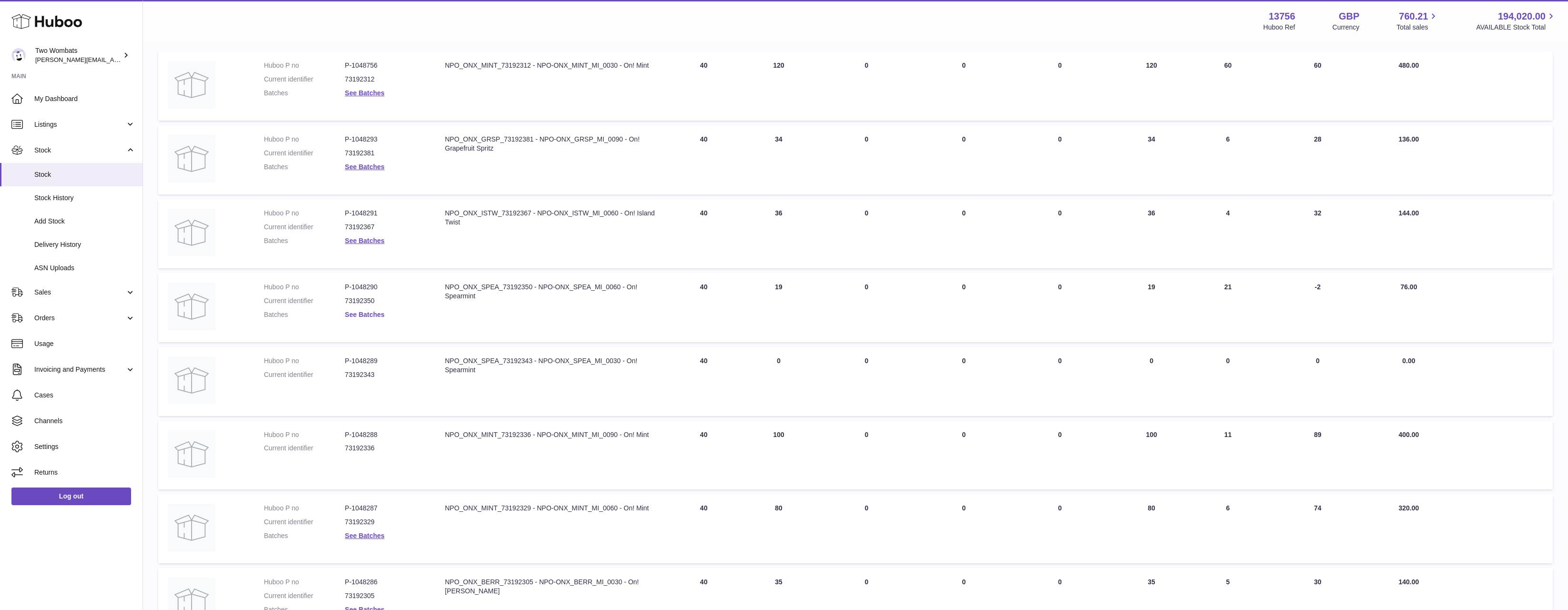
click at [376, 313] on link "See Batches" at bounding box center [364, 314] width 40 height 7
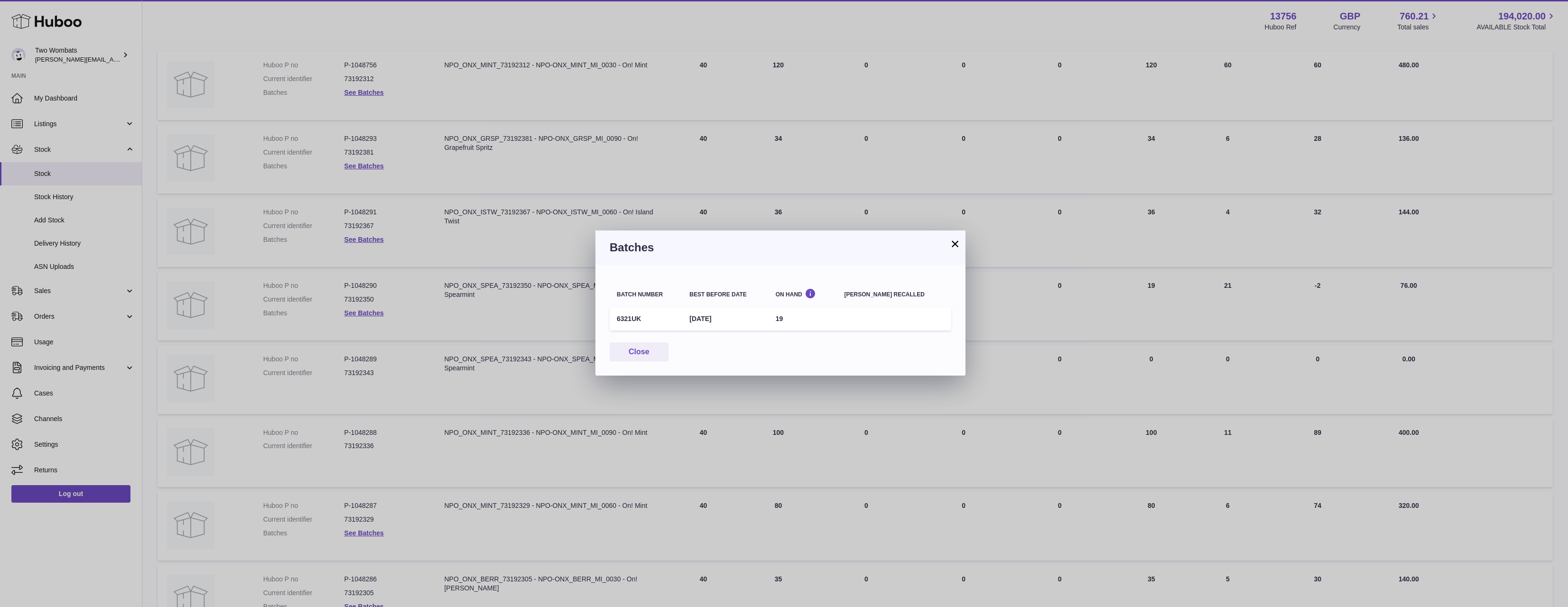
click at [671, 424] on div "× Batches Batch number Best before date On Hand [PERSON_NAME] recalled 6321UK […" at bounding box center [784, 304] width 1568 height 607
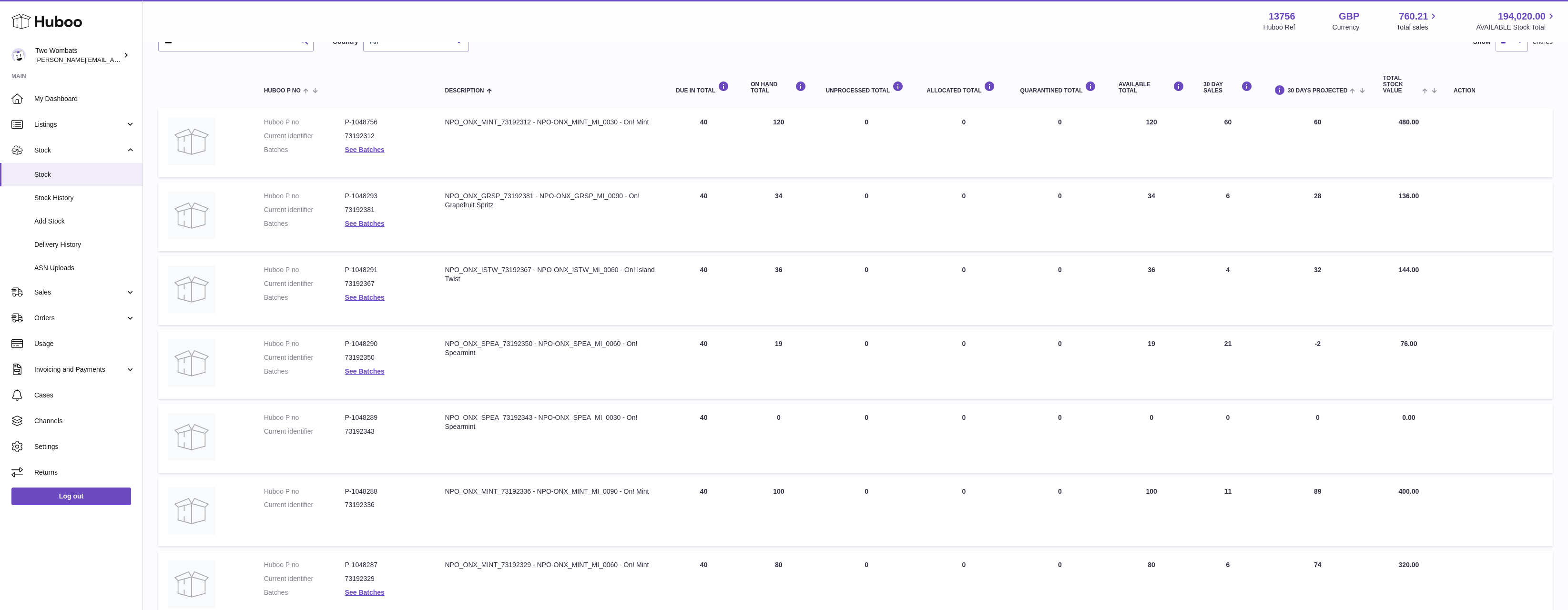
scroll to position [48, 0]
